Goal: Check status: Check status

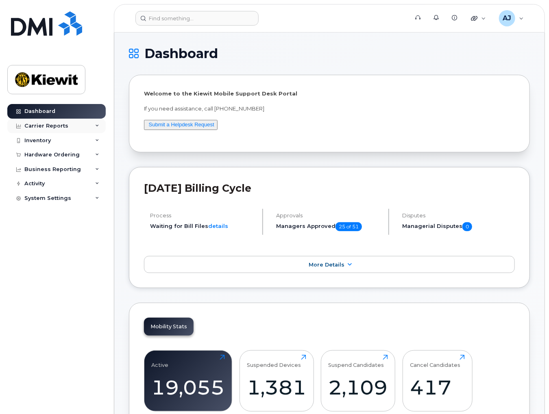
click at [96, 124] on icon at bounding box center [97, 126] width 4 height 4
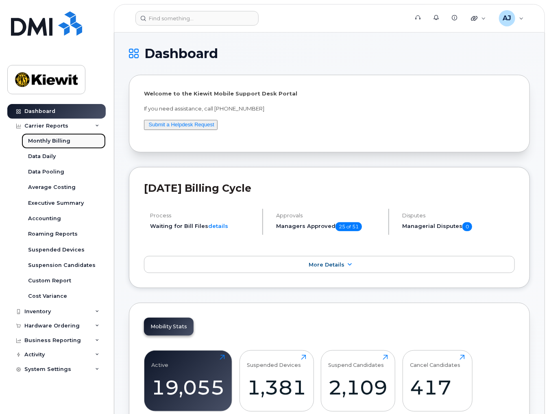
click at [55, 141] on div "Monthly Billing" at bounding box center [49, 140] width 42 height 7
click at [328, 267] on link "More Details" at bounding box center [329, 264] width 371 height 17
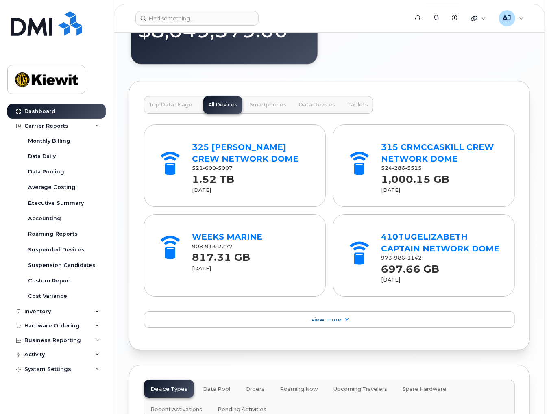
scroll to position [976, 0]
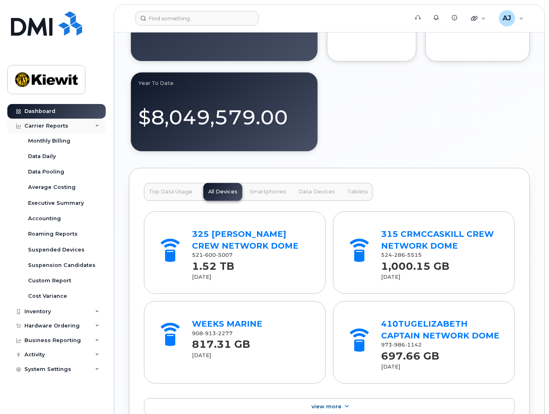
click at [97, 125] on icon at bounding box center [97, 126] width 4 height 4
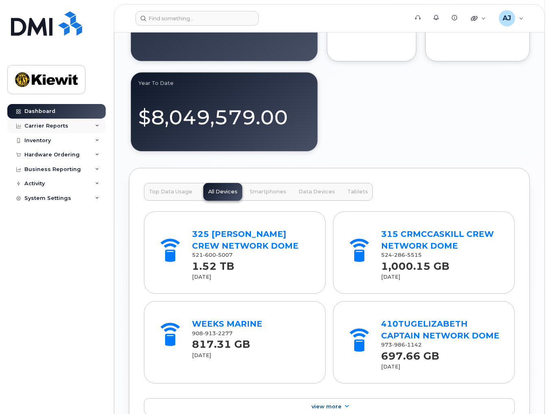
click at [97, 125] on icon at bounding box center [97, 126] width 4 height 4
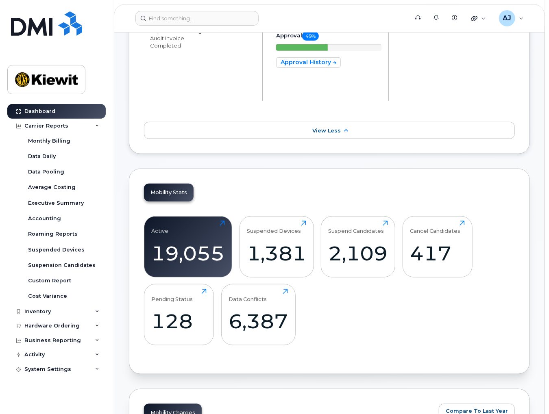
scroll to position [0, 0]
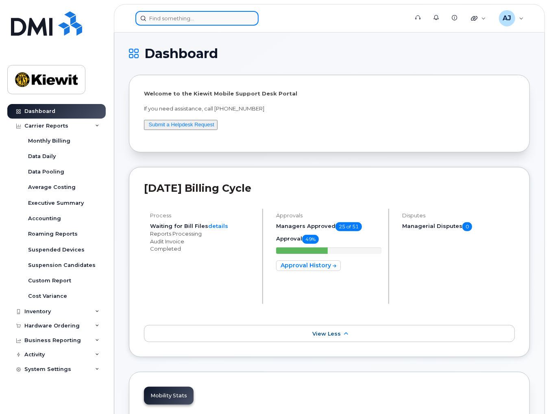
click at [176, 22] on input at bounding box center [196, 18] width 123 height 15
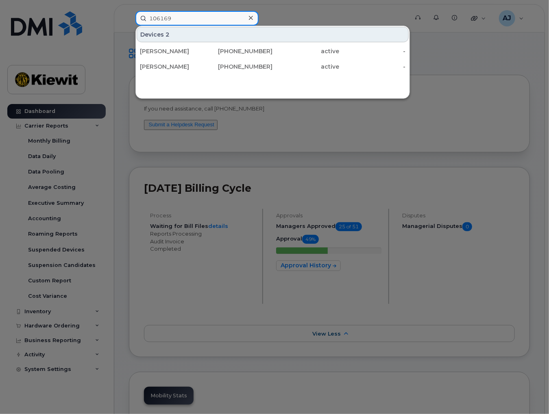
type input "106169"
